Goal: Complete application form

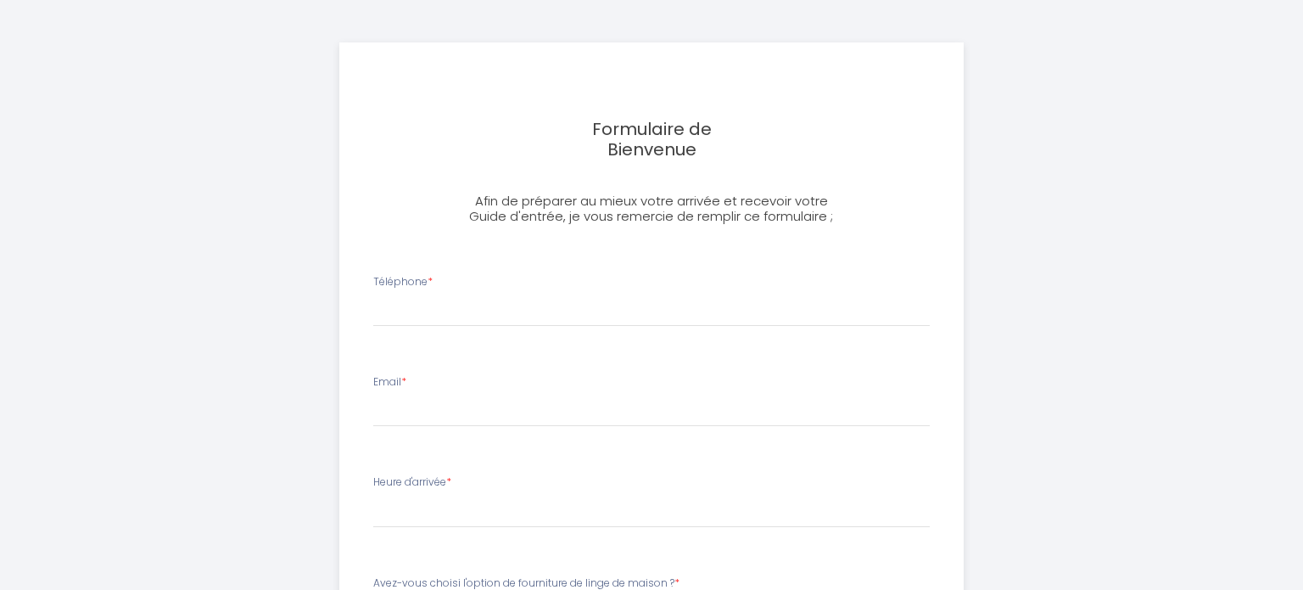
select select
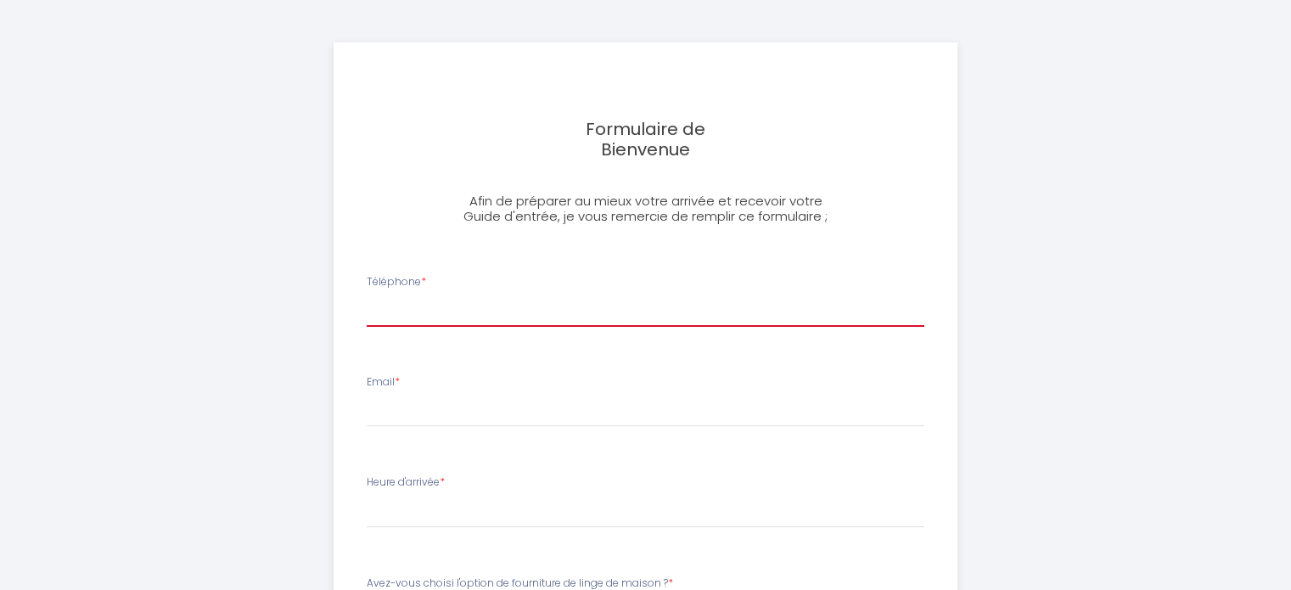
click at [502, 311] on input "Téléphone *" at bounding box center [645, 311] width 557 height 31
type input "ààr"
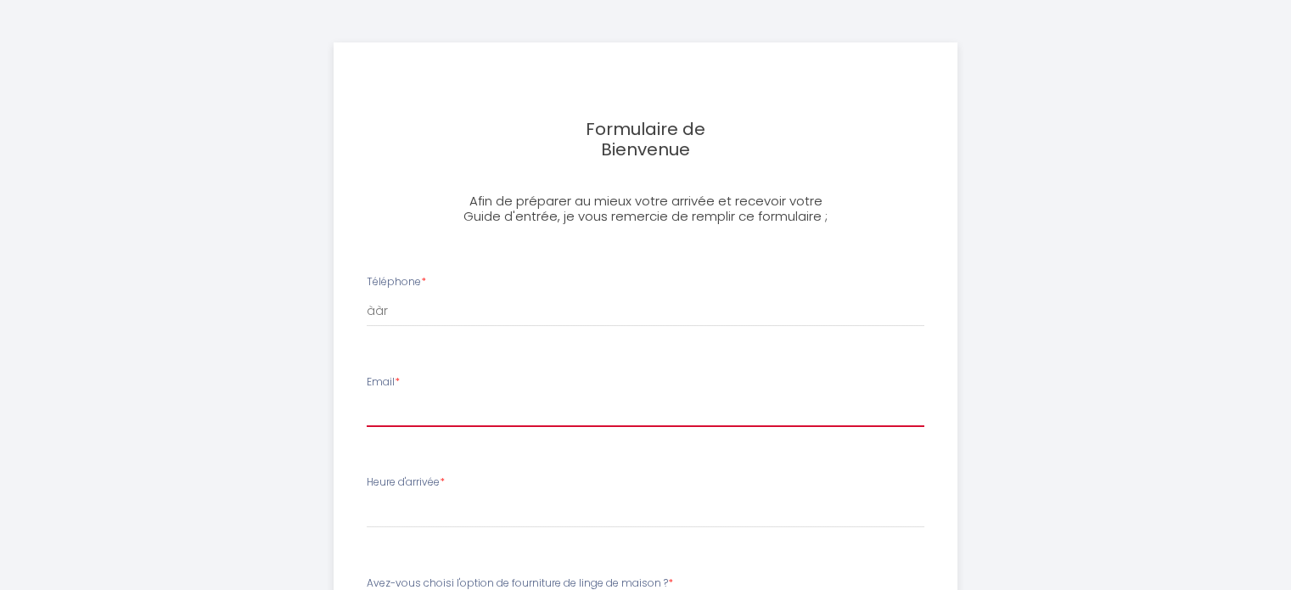
click at [448, 423] on input "Email *" at bounding box center [645, 411] width 557 height 31
type input "[EMAIL_ADDRESS][DOMAIN_NAME]"
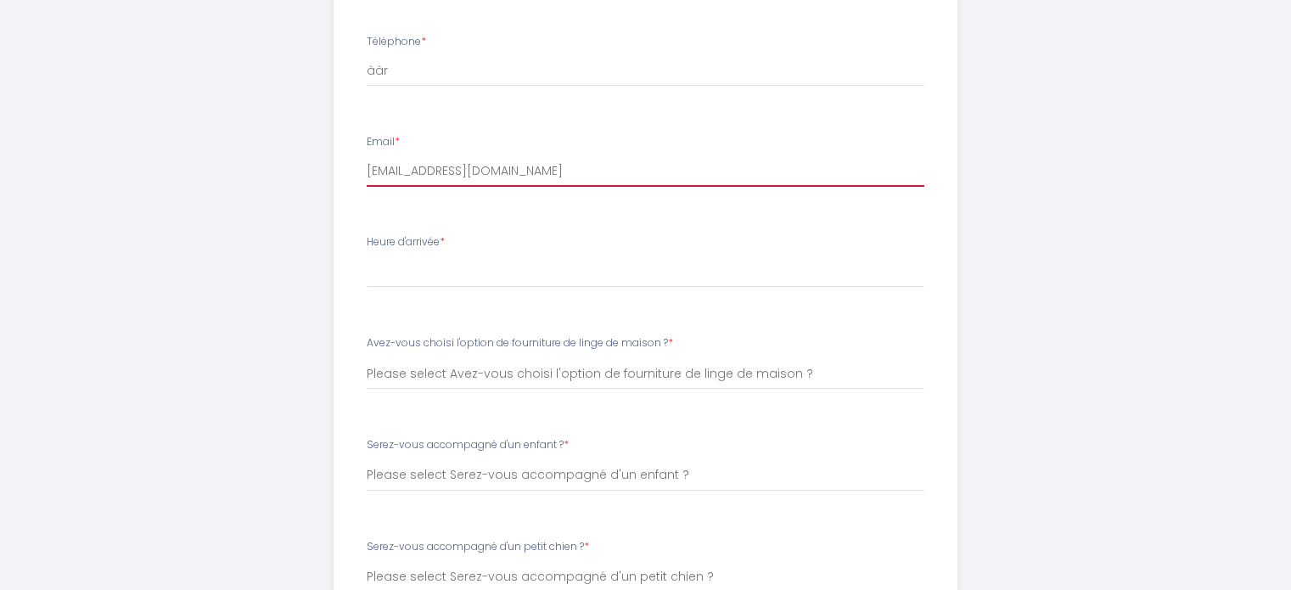
scroll to position [255, 0]
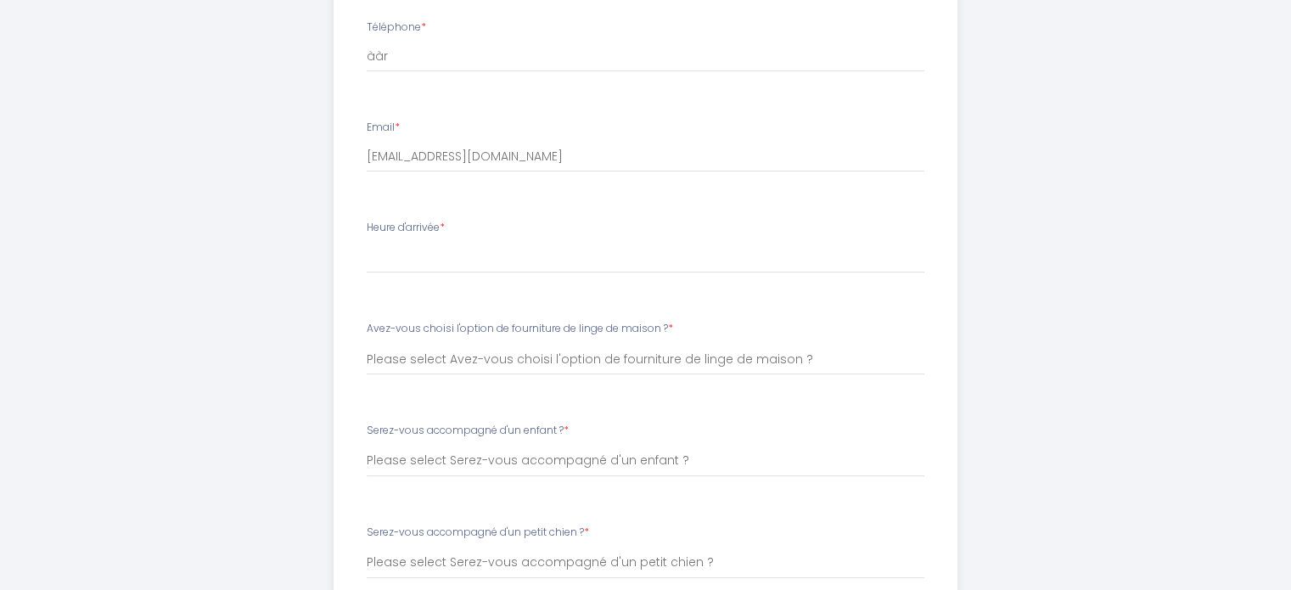
click at [464, 278] on li "Heure d'arrivée * 16:00 16:15 16:30 16:45 17:00 17:15 17:30 17:45 18:00 18:15 1…" at bounding box center [645, 256] width 600 height 92
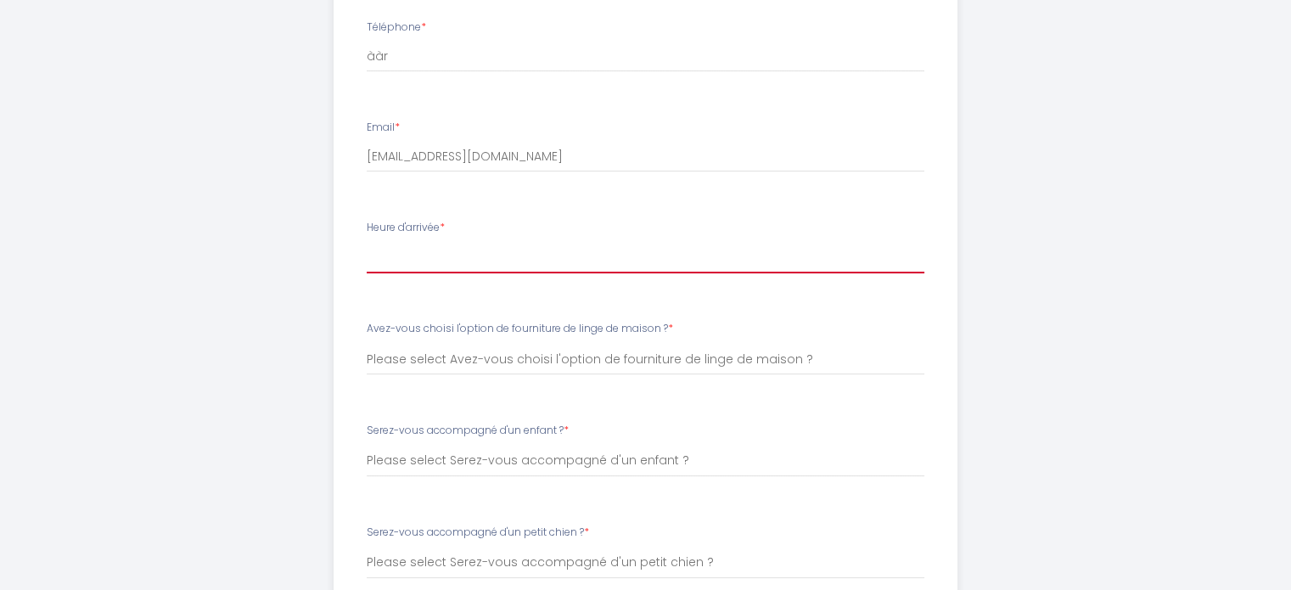
click at [468, 255] on select "16:00 16:15 16:30 16:45 17:00 17:15 17:30 17:45 18:00 18:15 18:30 18:45 19:00 1…" at bounding box center [645, 257] width 557 height 32
select select "18:15"
click at [367, 241] on select "16:00 16:15 16:30 16:45 17:00 17:15 17:30 17:45 18:00 18:15 18:30 18:45 19:00 1…" at bounding box center [645, 257] width 557 height 32
select select
drag, startPoint x: 429, startPoint y: 258, endPoint x: 431, endPoint y: 247, distance: 11.2
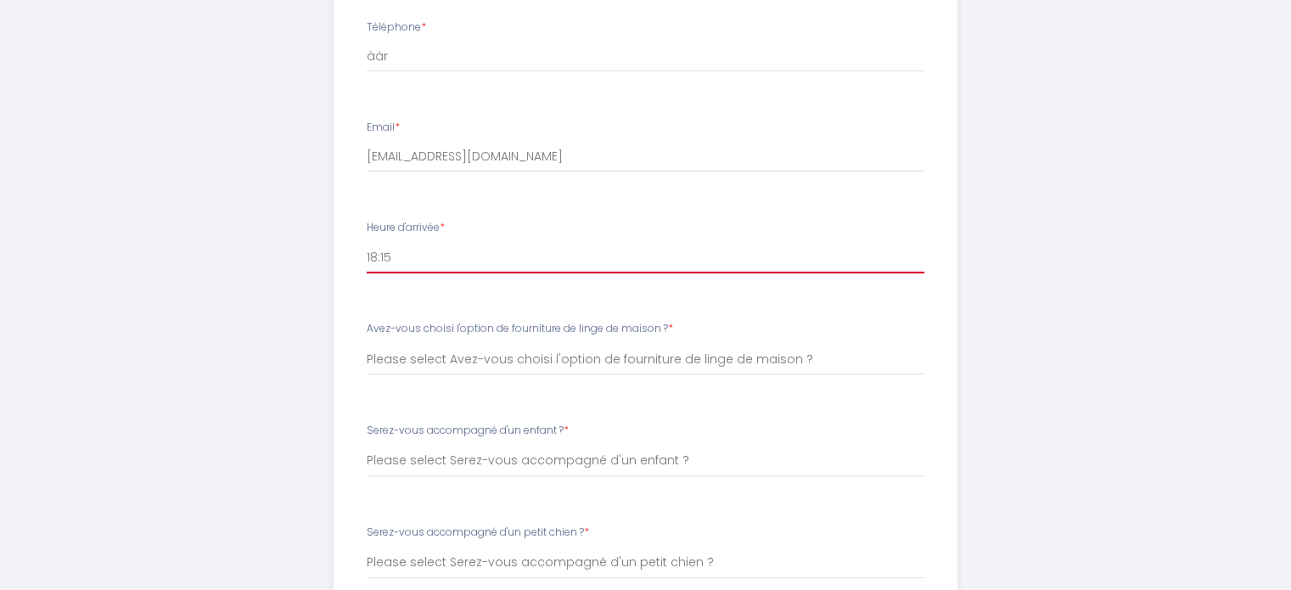
click at [429, 258] on select "16:00 16:15 16:30 16:45 17:00 17:15 17:30 17:45 18:00 18:15 18:30 18:45 19:00 1…" at bounding box center [645, 257] width 557 height 32
select select "16:00"
click at [367, 241] on select "16:00 16:15 16:30 16:45 17:00 17:15 17:30 17:45 18:00 18:15 18:30 18:45 19:00 1…" at bounding box center [645, 257] width 557 height 32
select select
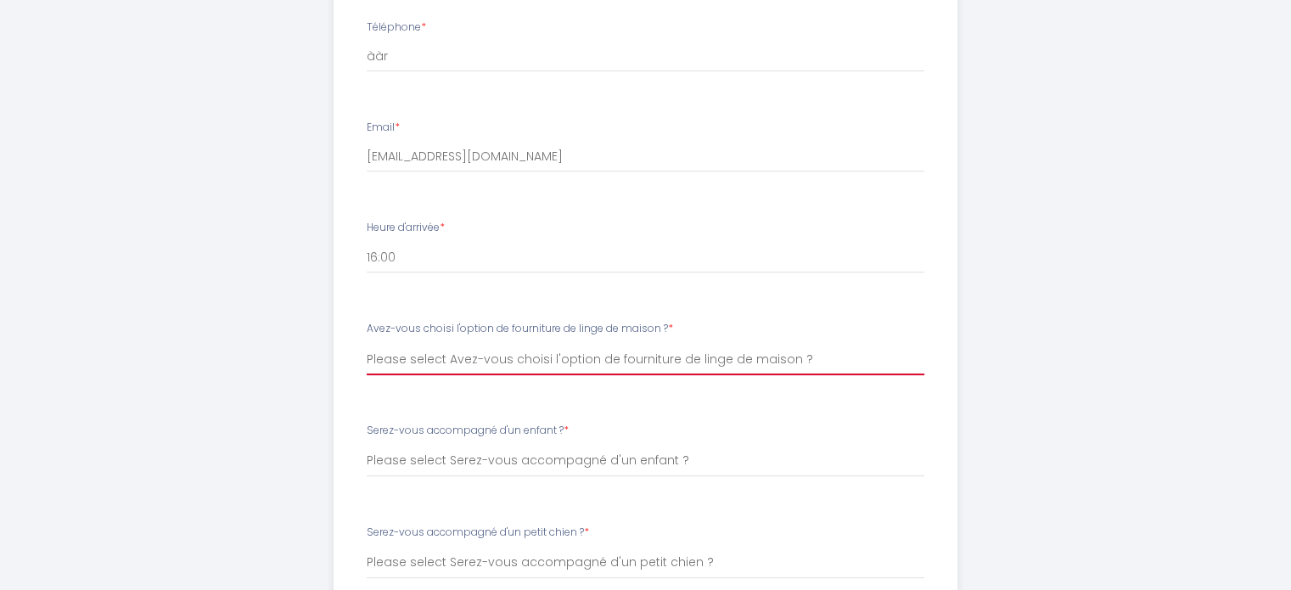
click at [462, 362] on select "Please select Avez-vous choisi l'option de fourniture de linge de maison ? Oui …" at bounding box center [645, 359] width 557 height 32
select select "Oui"
click at [367, 343] on select "Please select Avez-vous choisi l'option de fourniture de linge de maison ? Oui …" at bounding box center [645, 359] width 557 height 32
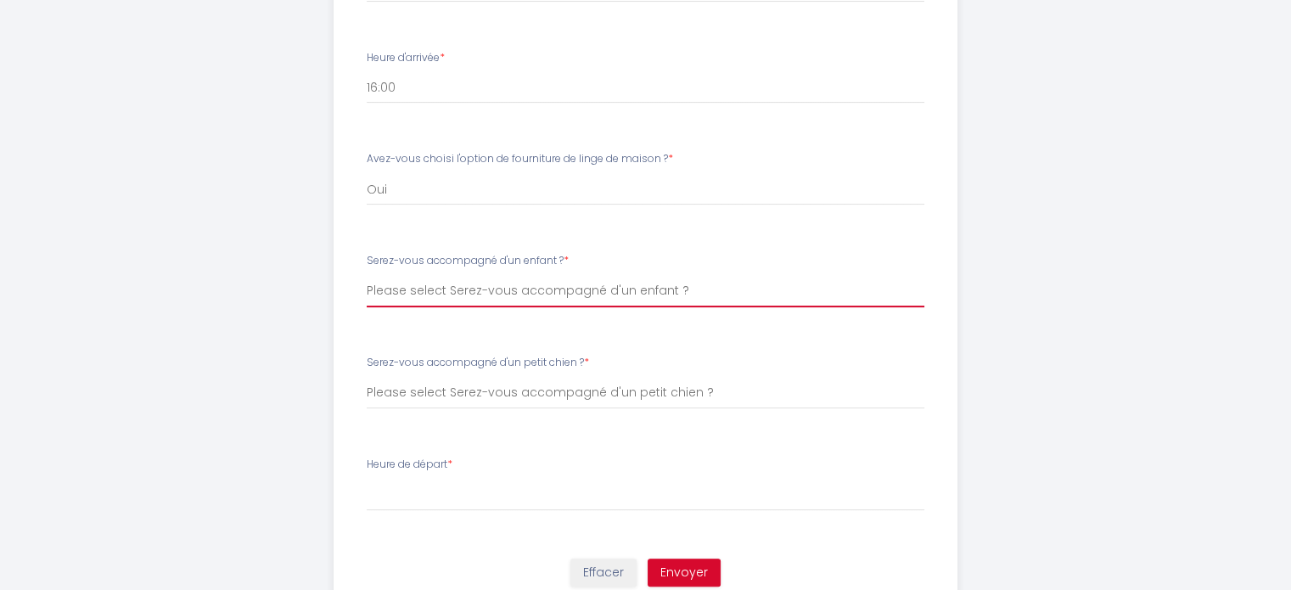
click at [452, 291] on select "Please select Serez-vous accompagné d'un enfant ? Oui Non" at bounding box center [645, 291] width 557 height 32
select select "Non"
click at [367, 275] on select "Please select Serez-vous accompagné d'un enfant ? Oui Non" at bounding box center [645, 291] width 557 height 32
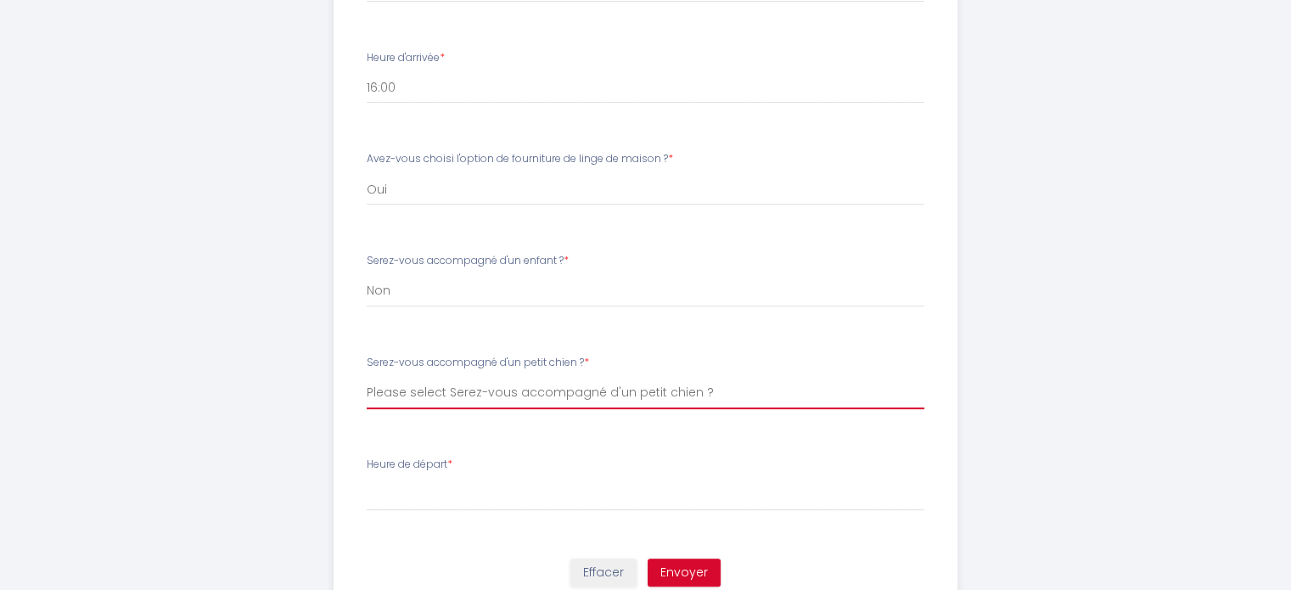
click at [466, 399] on select "Please select Serez-vous accompagné d'un petit chien ? Oui Non" at bounding box center [645, 393] width 557 height 32
select select "Non"
click at [367, 377] on select "Please select Serez-vous accompagné d'un petit chien ? Oui Non" at bounding box center [645, 393] width 557 height 32
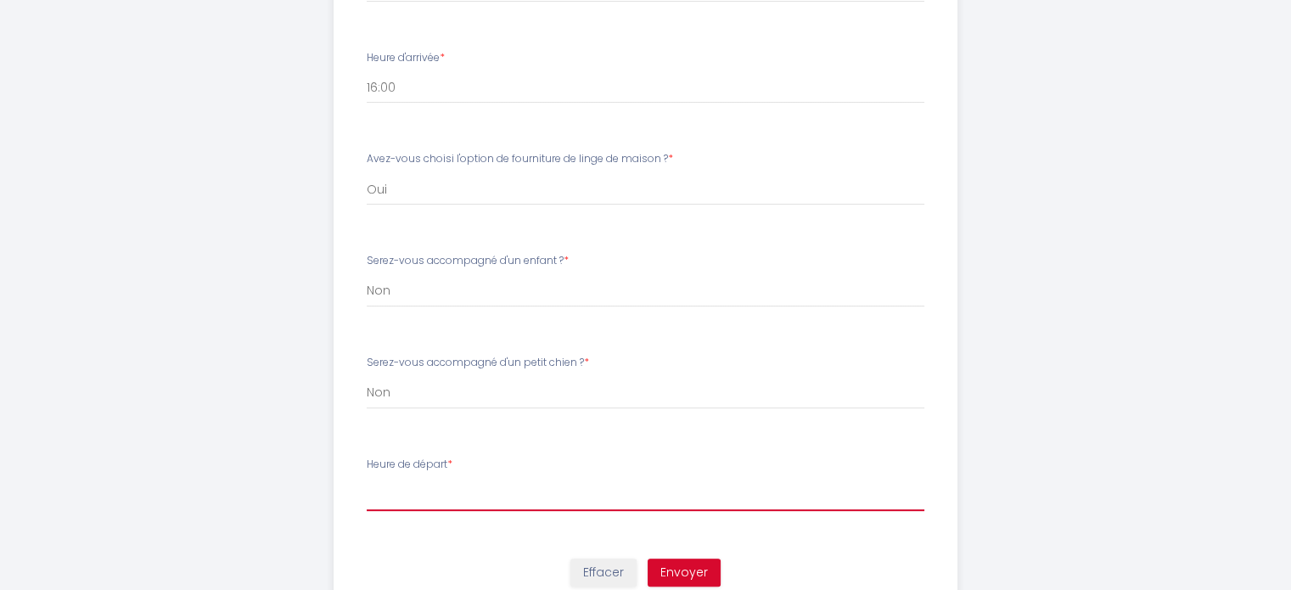
click at [458, 491] on select "00:00 00:15 00:30 00:45 01:00 01:15 01:30 01:45 02:00 02:15 02:30 02:45 03:00 0…" at bounding box center [645, 495] width 557 height 32
select select "02:15"
click at [367, 479] on select "00:00 00:15 00:30 00:45 01:00 01:15 01:30 01:45 02:00 02:15 02:30 02:45 03:00 0…" at bounding box center [645, 495] width 557 height 32
click at [492, 501] on select "00:00 00:15 00:30 00:45 01:00 01:15 01:30 01:45 02:00 02:15 02:30 02:45 03:00 0…" at bounding box center [645, 495] width 557 height 32
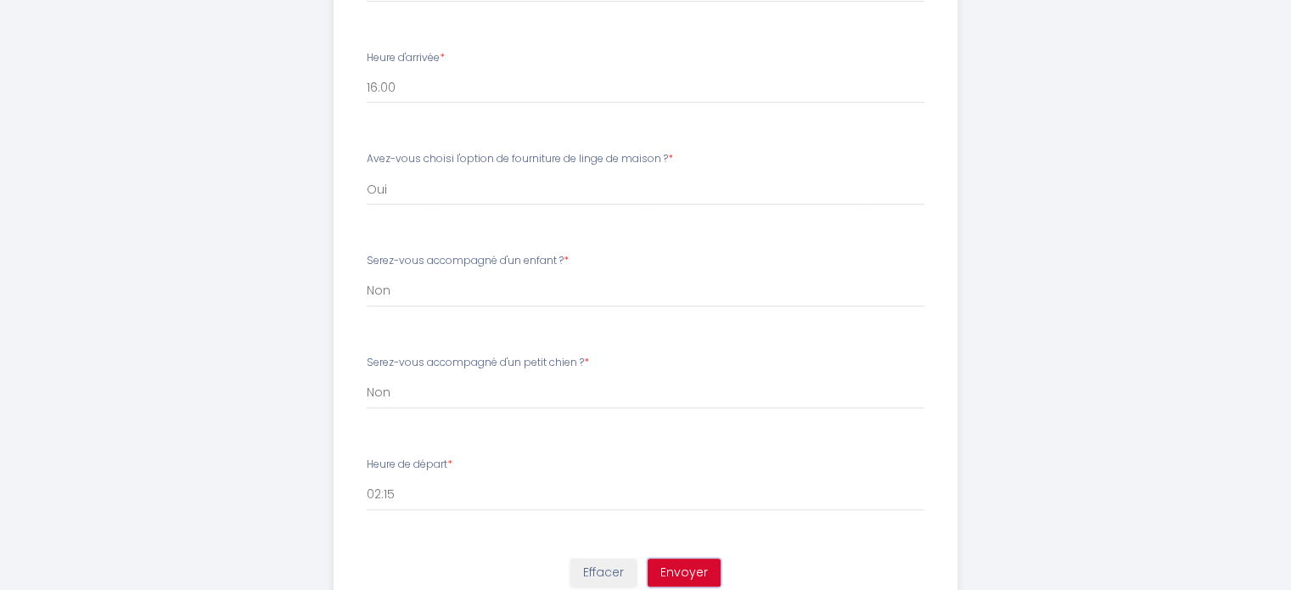
click at [694, 567] on button "Envoyer" at bounding box center [683, 572] width 73 height 29
click at [689, 573] on button "Envoyer" at bounding box center [683, 572] width 73 height 29
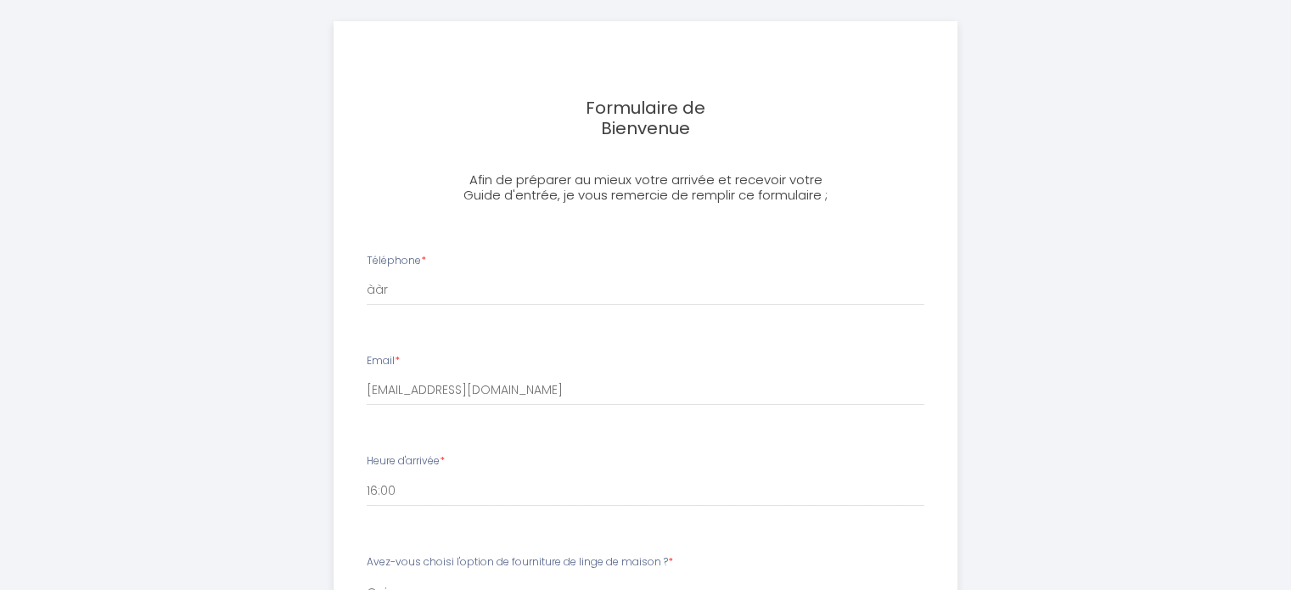
scroll to position [0, 0]
